Goal: Task Accomplishment & Management: Complete application form

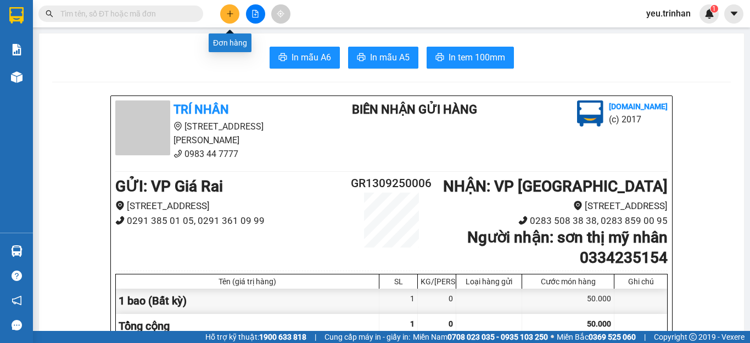
drag, startPoint x: 0, startPoint y: 0, endPoint x: 226, endPoint y: 14, distance: 226.2
click at [226, 14] on icon "plus" at bounding box center [230, 14] width 8 height 8
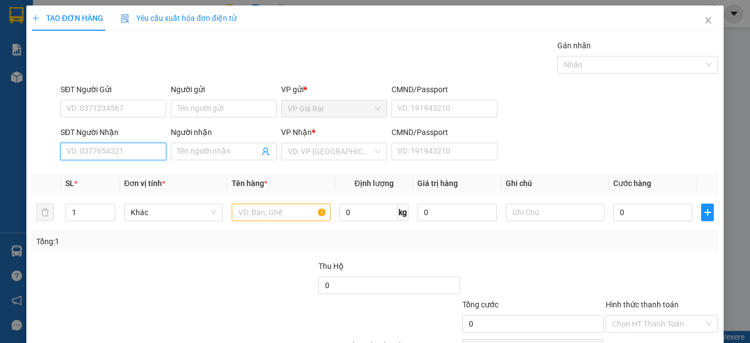
click at [94, 153] on input "SĐT Người Nhận" at bounding box center [113, 152] width 106 height 18
click at [140, 170] on div "0342227039 - [PERSON_NAME]" at bounding box center [120, 174] width 108 height 12
type input "0342227039"
type input "[PERSON_NAME] vĩnh long"
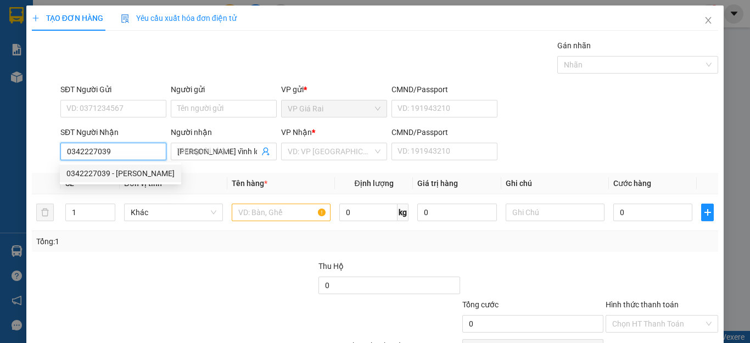
type input "30.000"
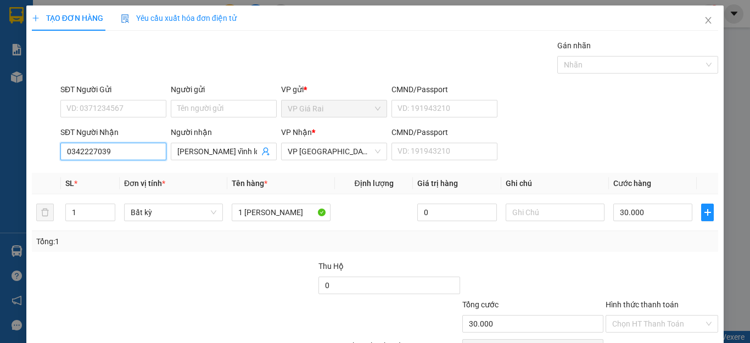
type input "0342227039"
drag, startPoint x: 57, startPoint y: 185, endPoint x: 422, endPoint y: 205, distance: 365.3
click at [164, 188] on div "TẠO ĐƠN HÀNG Yêu cầu xuất hóa đơn điện tử Transit Pickup Surcharge Ids Transit …" at bounding box center [375, 171] width 750 height 343
click at [704, 19] on icon "close" at bounding box center [708, 20] width 9 height 9
